Goal: Share content: Share content

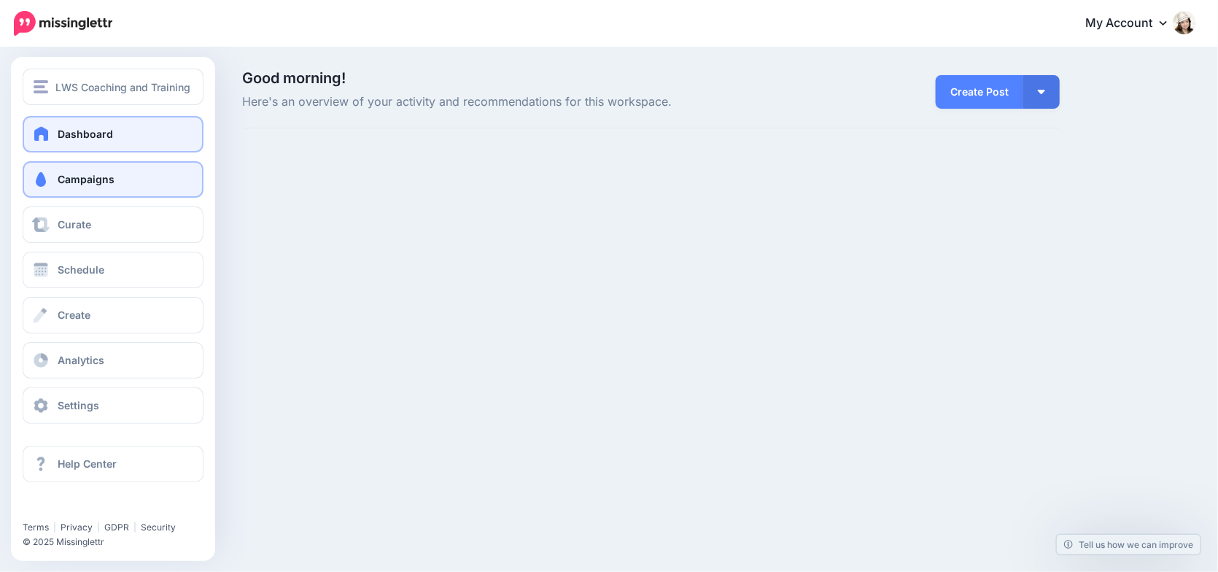
click at [38, 176] on span at bounding box center [40, 179] width 19 height 15
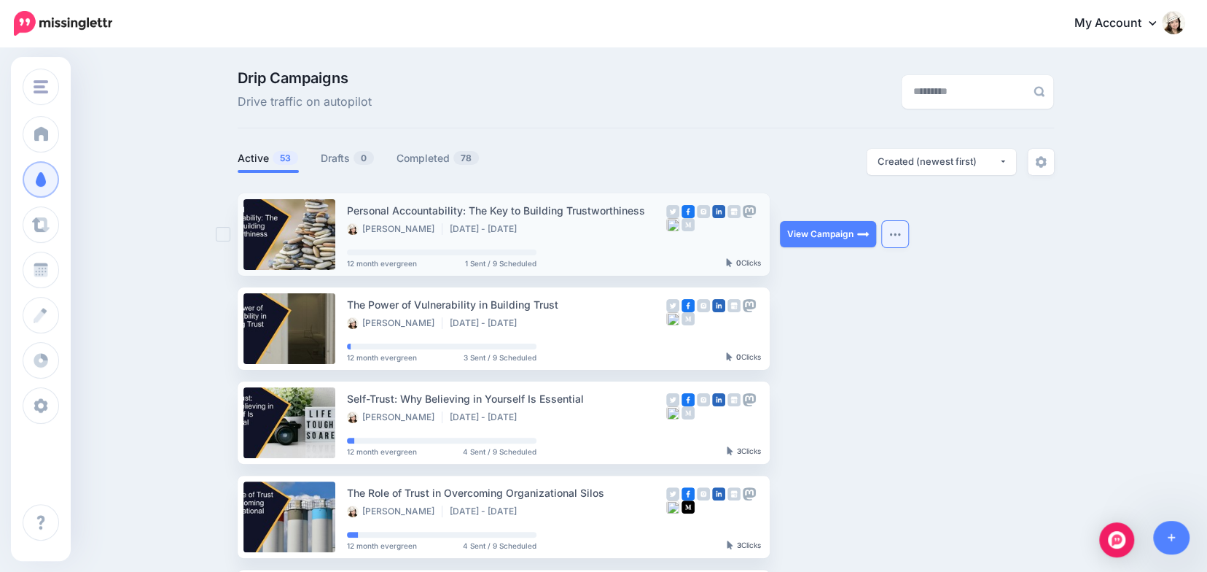
click at [894, 233] on img "button" at bounding box center [896, 234] width 12 height 4
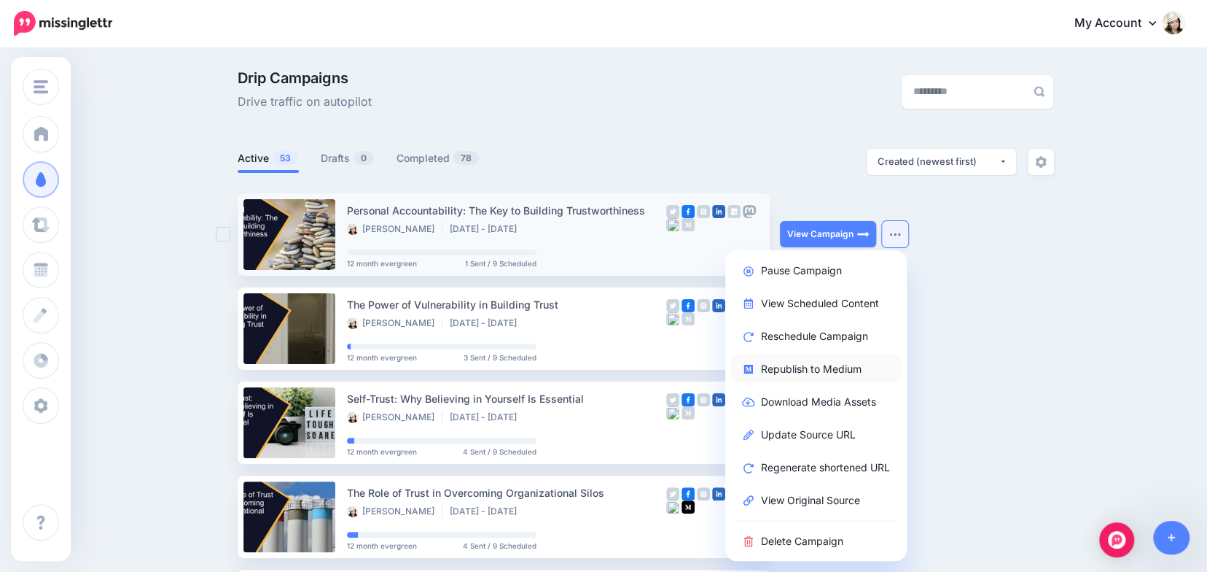
click at [801, 365] on link "Republish to Medium" at bounding box center [816, 368] width 170 height 28
